Goal: Task Accomplishment & Management: Complete application form

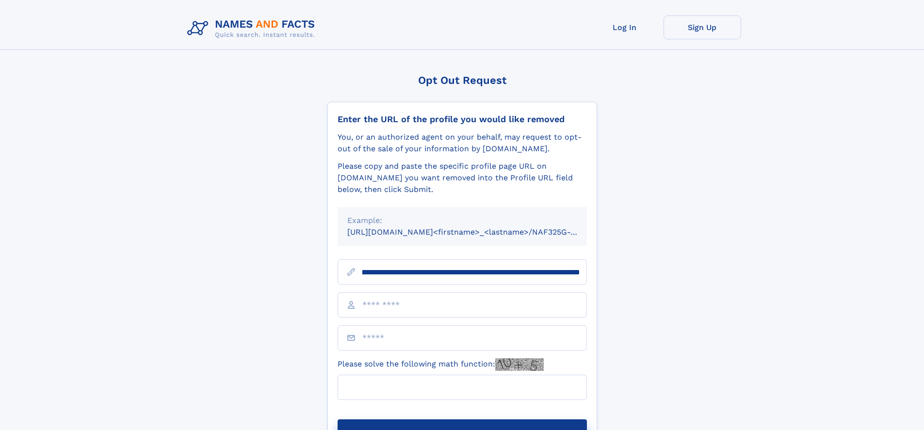
scroll to position [0, 128]
type input "**********"
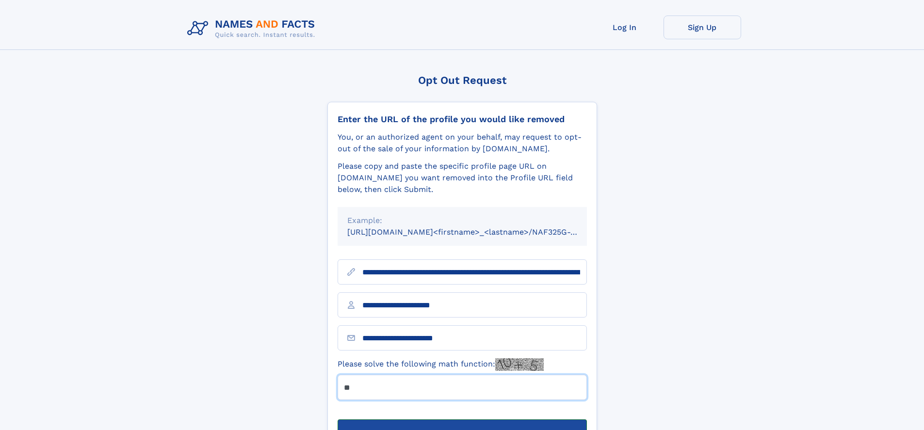
type input "**"
click at [462, 419] on button "Submit Opt Out Request" at bounding box center [461, 434] width 249 height 31
